Goal: Transaction & Acquisition: Obtain resource

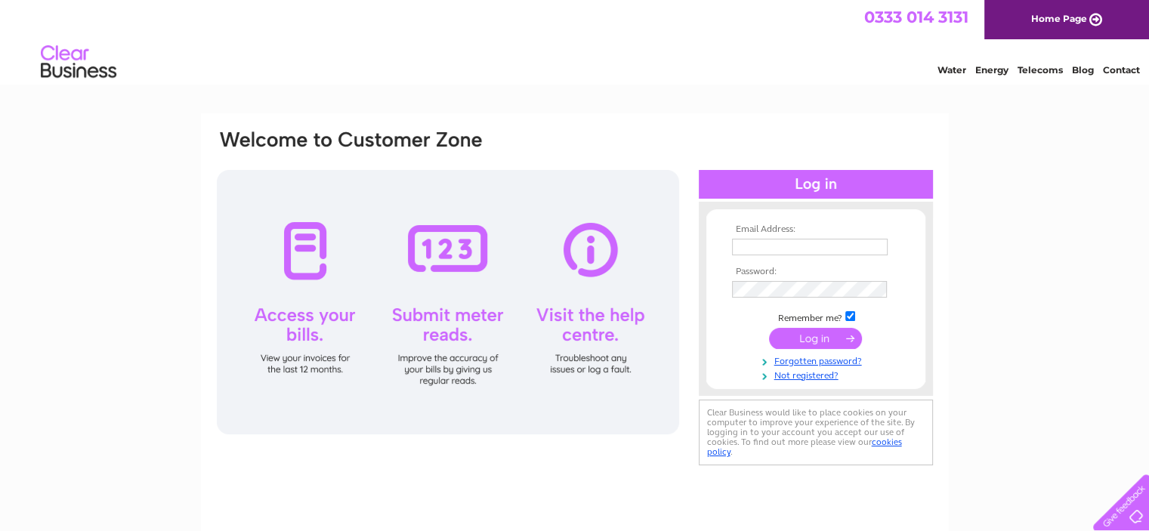
click at [772, 243] on input "text" at bounding box center [810, 247] width 156 height 17
type input "gabriellemeehan@hotmail.co.uk"
click at [828, 332] on input "submit" at bounding box center [815, 339] width 93 height 21
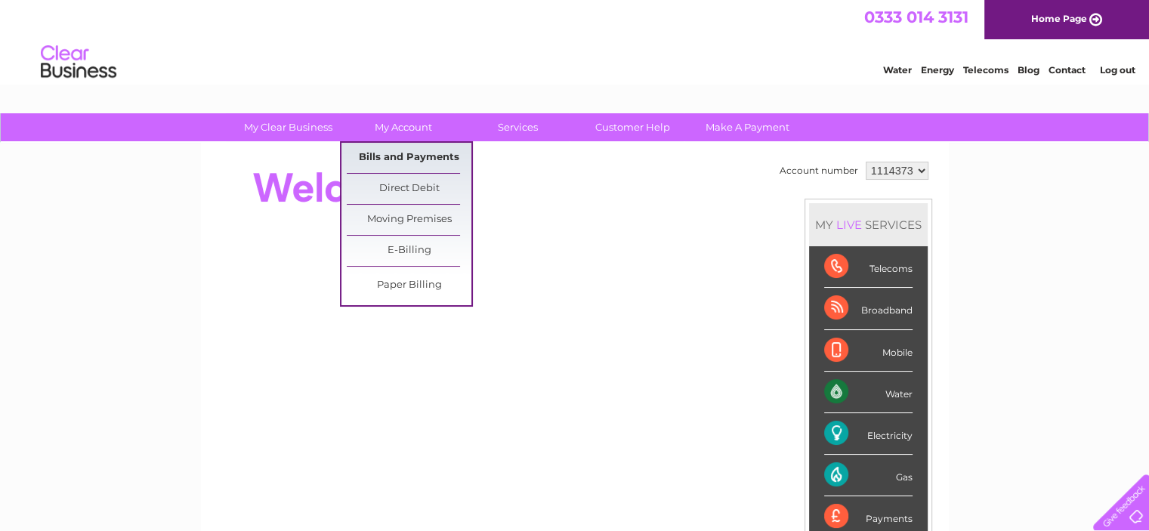
click at [418, 156] on link "Bills and Payments" at bounding box center [409, 158] width 125 height 30
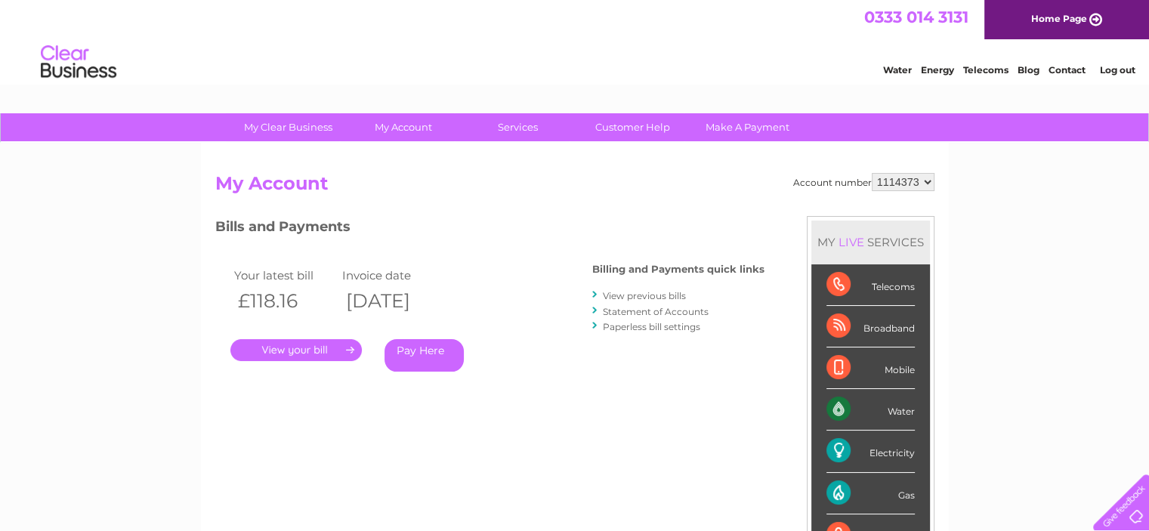
click at [610, 298] on link "View previous bills" at bounding box center [644, 295] width 83 height 11
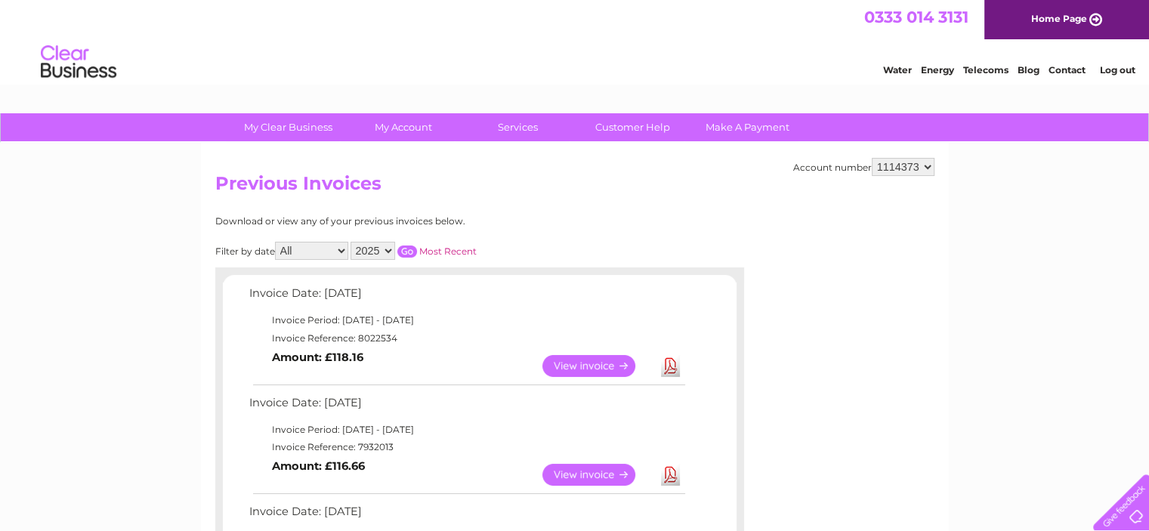
click at [372, 252] on select "2025 2024 2023 2022" at bounding box center [372, 251] width 45 height 18
select select "2024"
click at [352, 242] on select "2025 2024 2023 2022" at bounding box center [372, 251] width 45 height 18
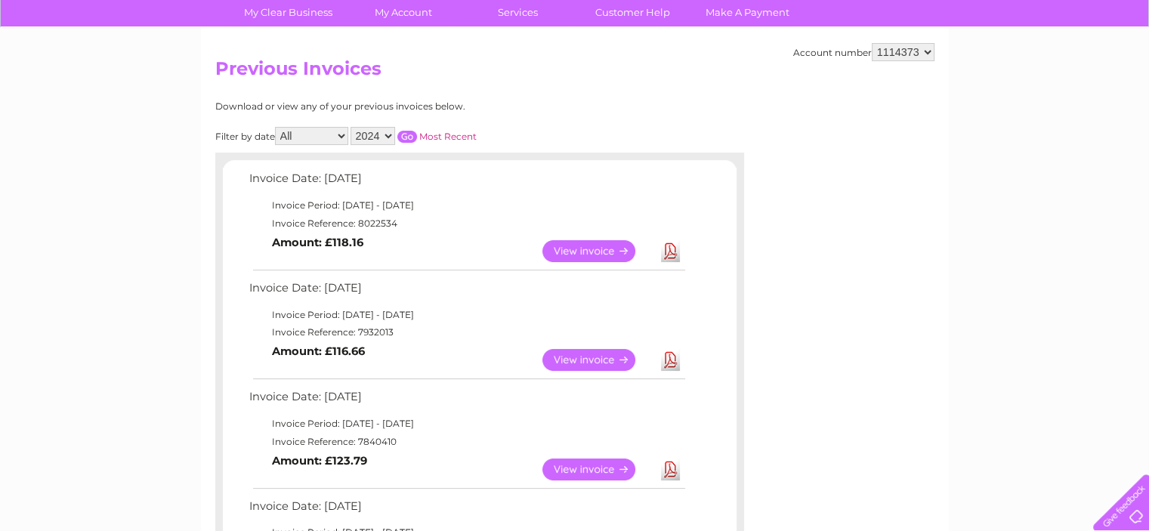
scroll to position [116, 0]
click at [408, 135] on input "button" at bounding box center [407, 136] width 20 height 12
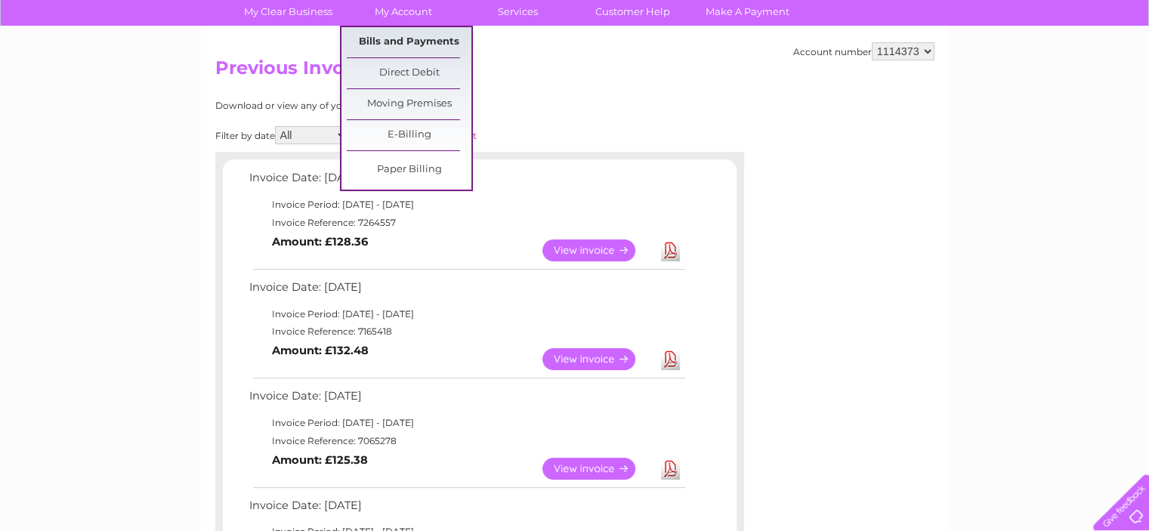
click at [402, 35] on link "Bills and Payments" at bounding box center [409, 42] width 125 height 30
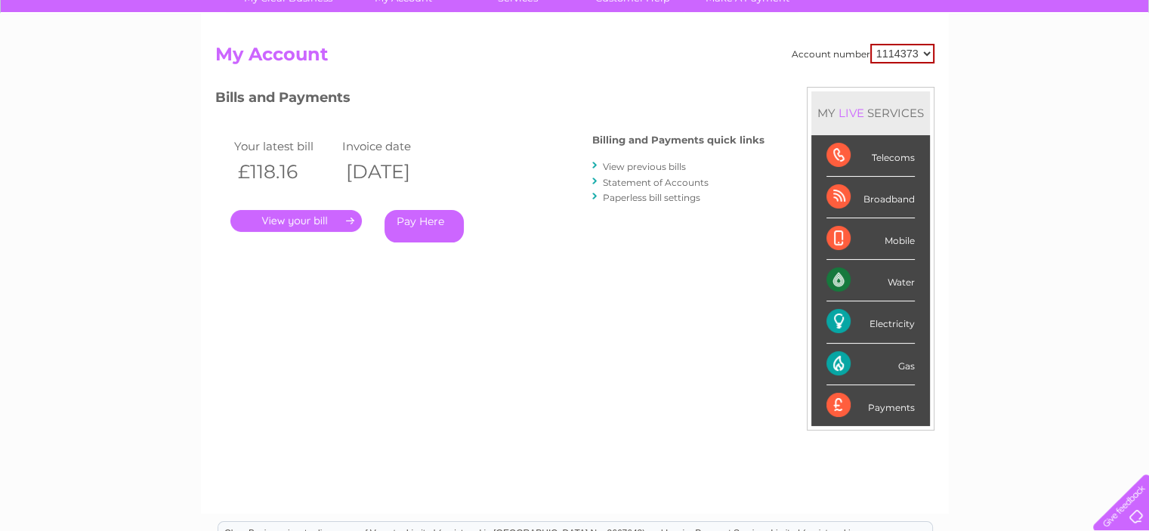
scroll to position [146, 0]
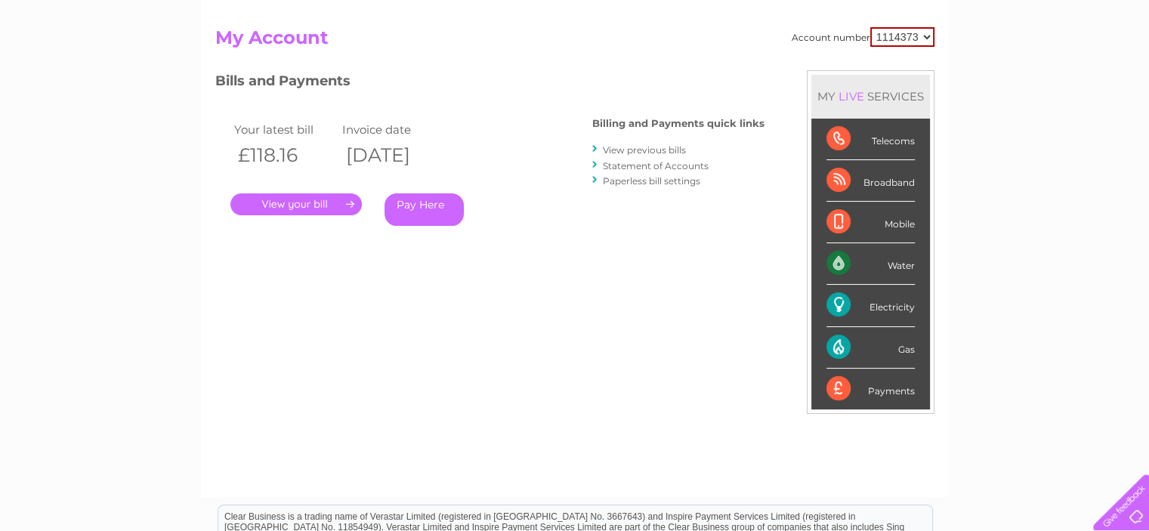
click at [277, 208] on link "." at bounding box center [295, 204] width 131 height 22
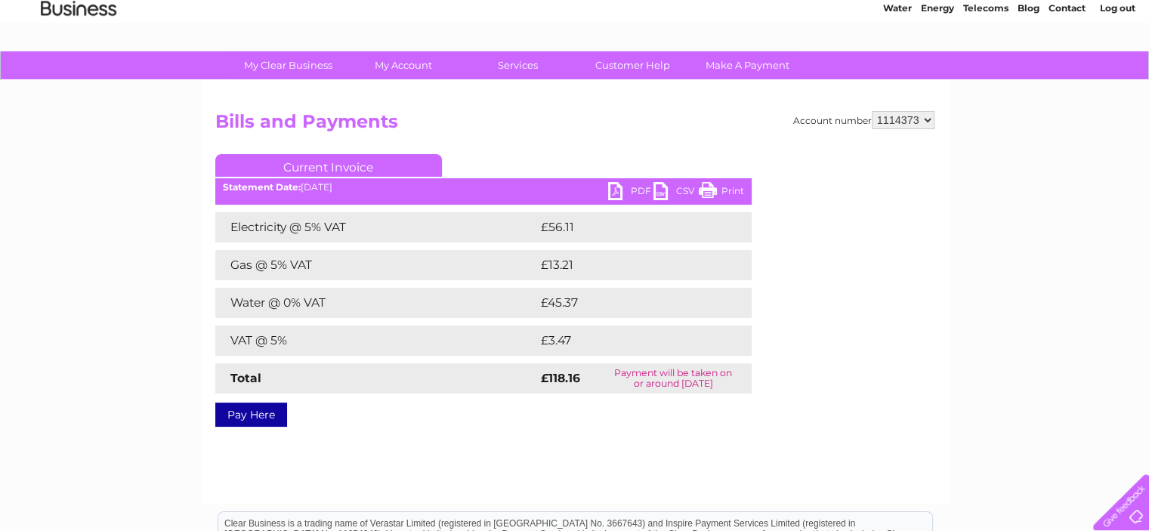
scroll to position [63, 0]
click at [628, 188] on link "PDF" at bounding box center [630, 192] width 45 height 22
